Goal: Task Accomplishment & Management: Complete application form

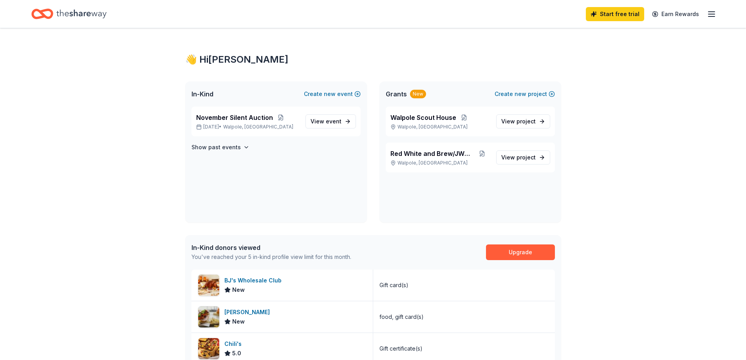
click at [90, 13] on icon "Home" at bounding box center [81, 13] width 50 height 9
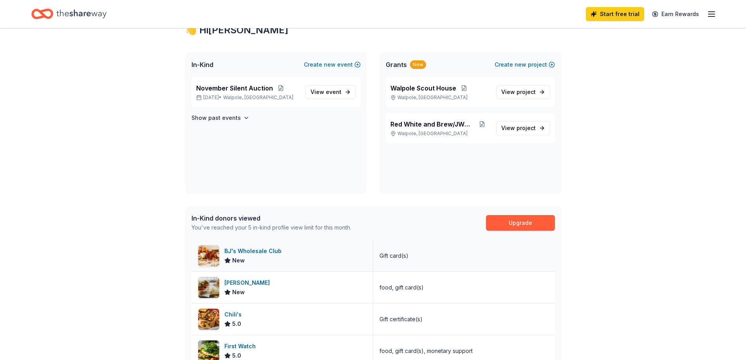
scroll to position [78, 0]
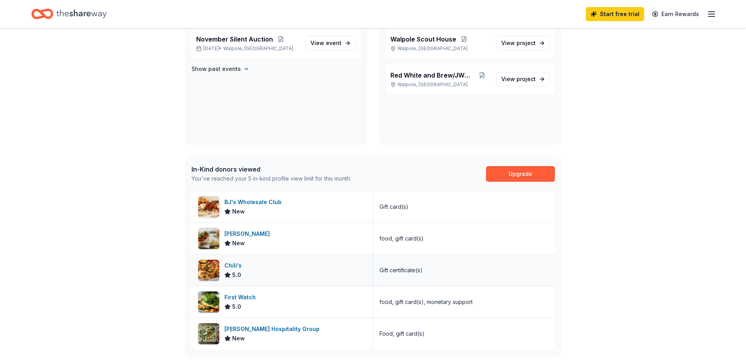
click at [246, 276] on div "Chili's 5.0" at bounding box center [282, 269] width 182 height 31
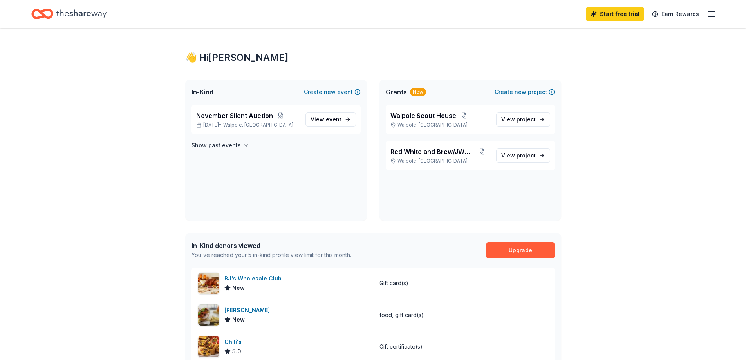
scroll to position [0, 0]
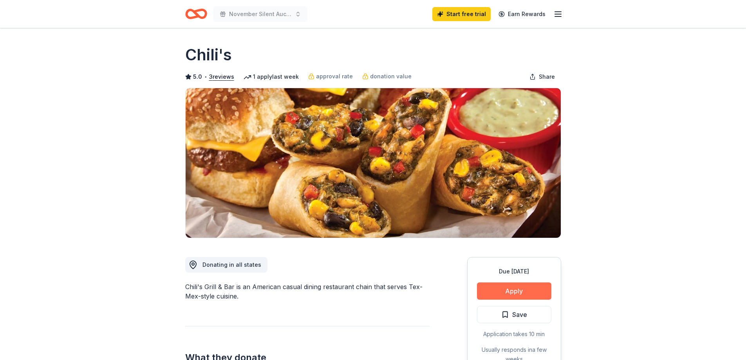
click at [512, 290] on button "Apply" at bounding box center [514, 290] width 74 height 17
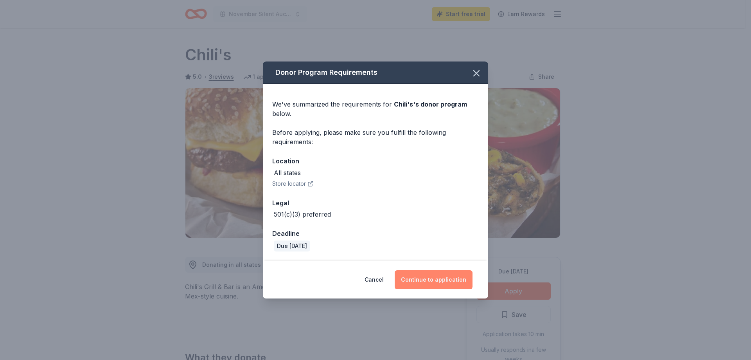
click at [422, 278] on button "Continue to application" at bounding box center [434, 279] width 78 height 19
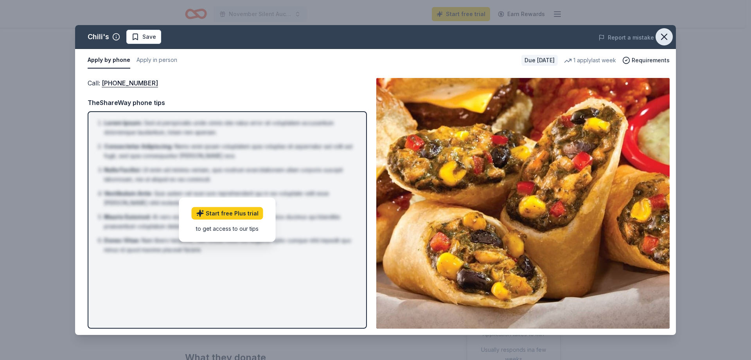
click at [665, 38] on icon "button" at bounding box center [664, 36] width 5 height 5
